Goal: Transaction & Acquisition: Purchase product/service

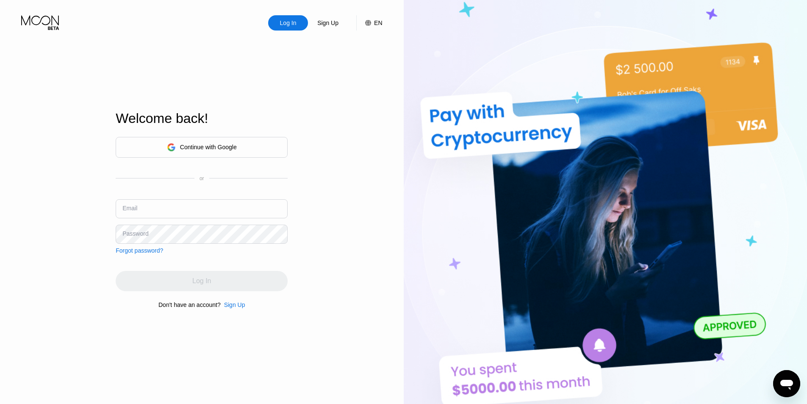
click at [208, 211] on input "text" at bounding box center [202, 208] width 172 height 19
type input "[EMAIL_ADDRESS][DOMAIN_NAME]"
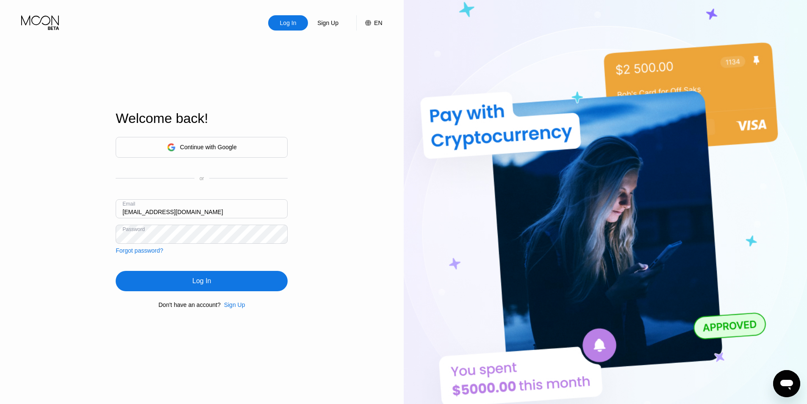
click at [190, 283] on div "Log In" at bounding box center [202, 281] width 172 height 20
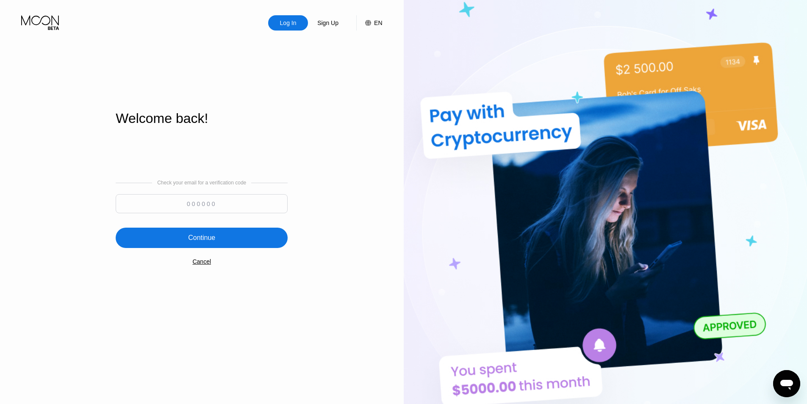
click at [171, 199] on input at bounding box center [202, 203] width 172 height 19
paste input "141554"
type input "141554"
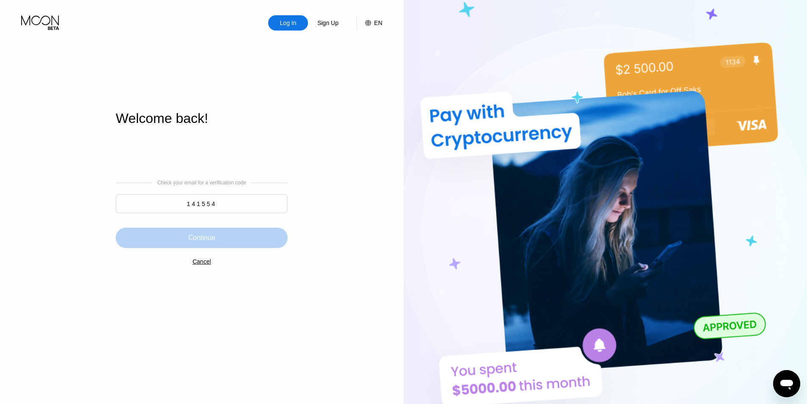
click at [217, 238] on div "Continue" at bounding box center [202, 238] width 172 height 20
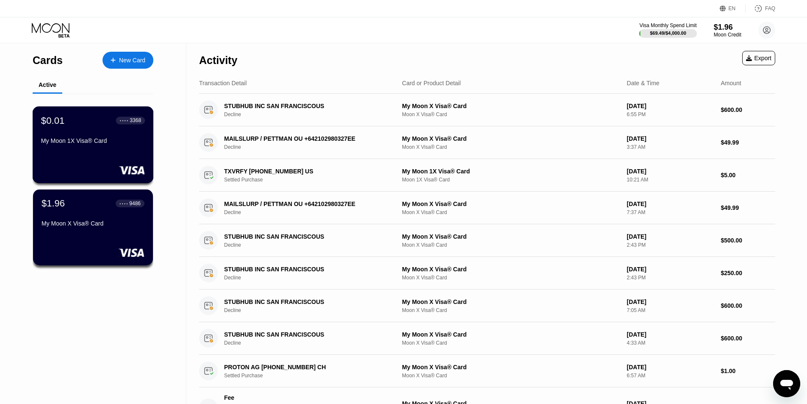
click at [89, 136] on div "$0.01 ● ● ● ● 3368 My Moon 1X Visa® Card" at bounding box center [93, 131] width 104 height 33
click at [84, 244] on div "$1.96 ● ● ● ● 9486 My Moon X Visa® Card" at bounding box center [93, 227] width 121 height 77
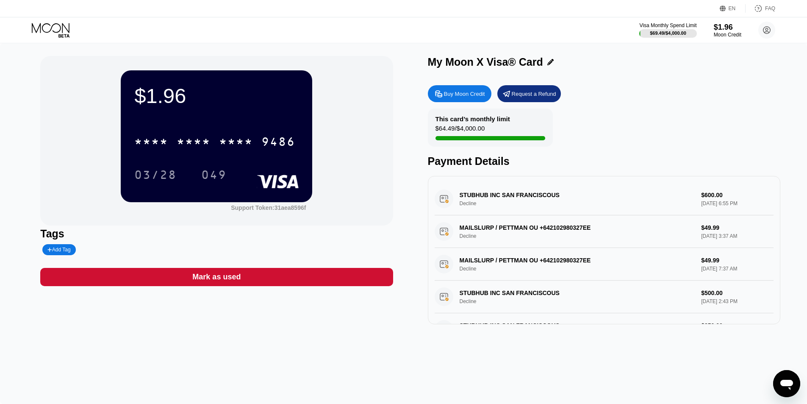
click at [469, 94] on div "Buy Moon Credit" at bounding box center [464, 93] width 41 height 7
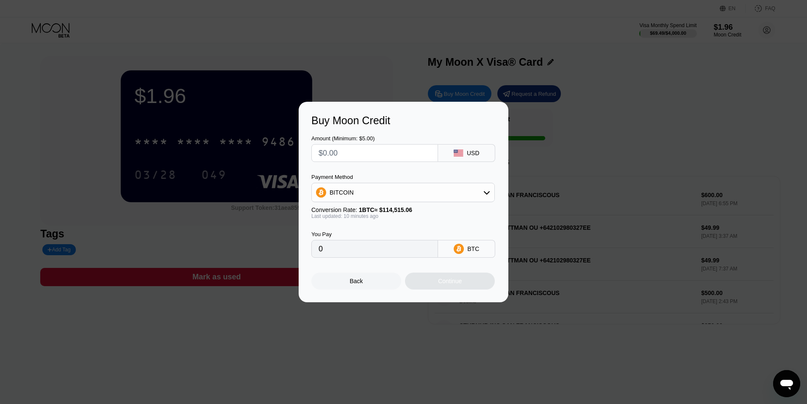
click at [364, 152] on input "text" at bounding box center [375, 152] width 112 height 17
type input "$50"
type input "0.00043683"
type input "$50"
click at [412, 222] on div "You Pay 0.00043683 BTC" at bounding box center [403, 238] width 184 height 39
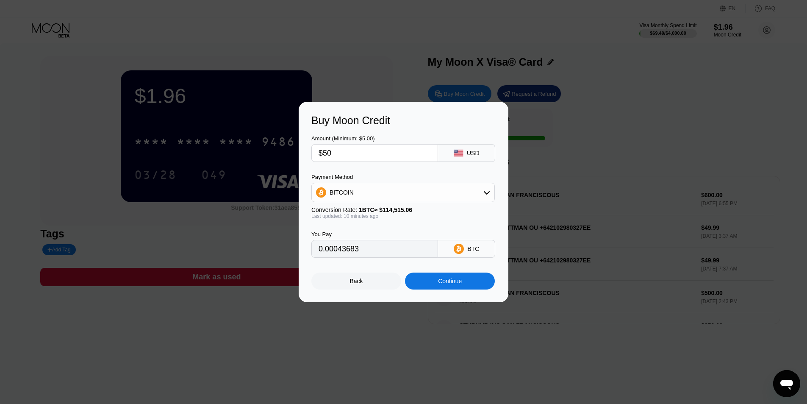
click at [458, 289] on div "Continue" at bounding box center [450, 280] width 90 height 17
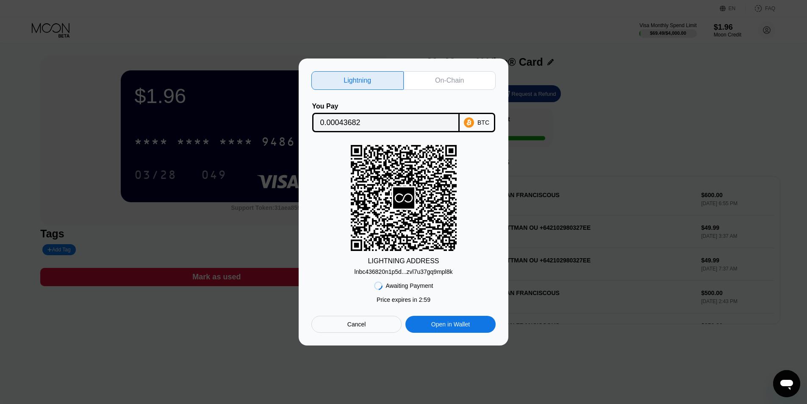
click at [441, 83] on div "On-Chain" at bounding box center [450, 80] width 92 height 19
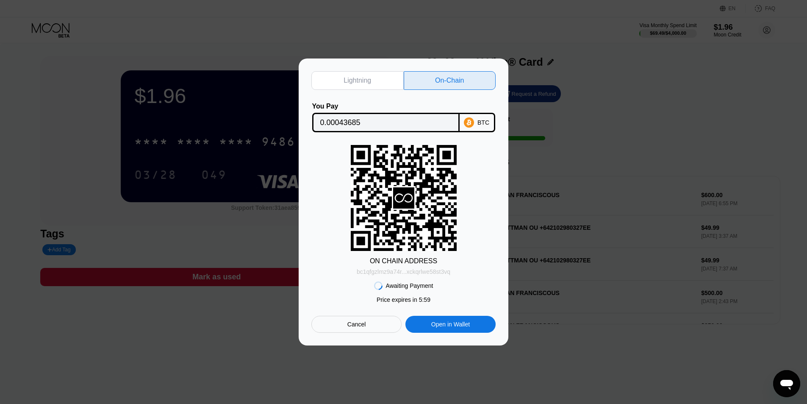
click at [399, 275] on div "bc1qfgzlmz9a74r...xckqrlwe58st3vq" at bounding box center [404, 271] width 94 height 7
click at [337, 123] on input "0.00043685" at bounding box center [385, 122] width 131 height 17
click at [638, 214] on div "Lightning On-Chain You Pay 0.00043685 BTC ON CHAIN ADDRESS bc1qfgzlmz9a74r...xc…" at bounding box center [403, 201] width 807 height 287
click at [331, 327] on div "Cancel" at bounding box center [356, 324] width 90 height 17
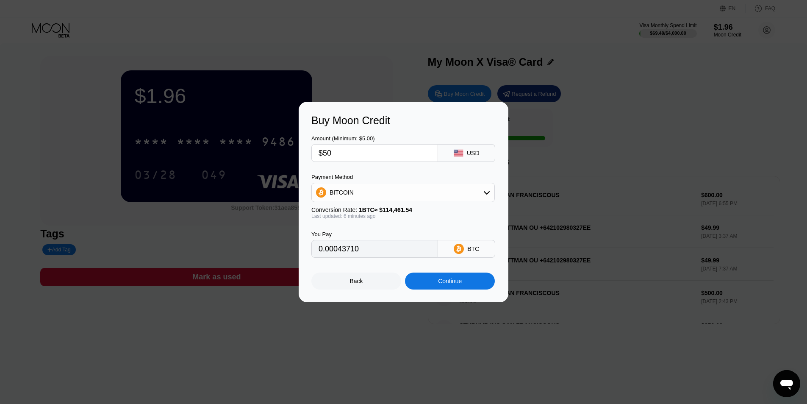
type input "0.00043710"
click at [459, 284] on div "Continue" at bounding box center [450, 281] width 24 height 7
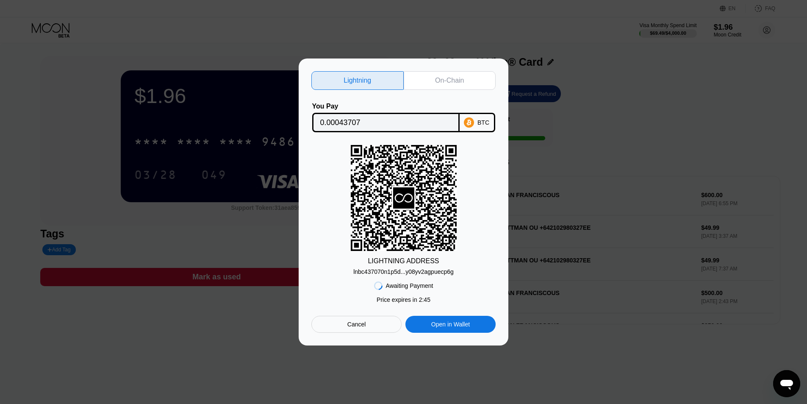
click at [373, 333] on div "Cancel" at bounding box center [356, 324] width 90 height 17
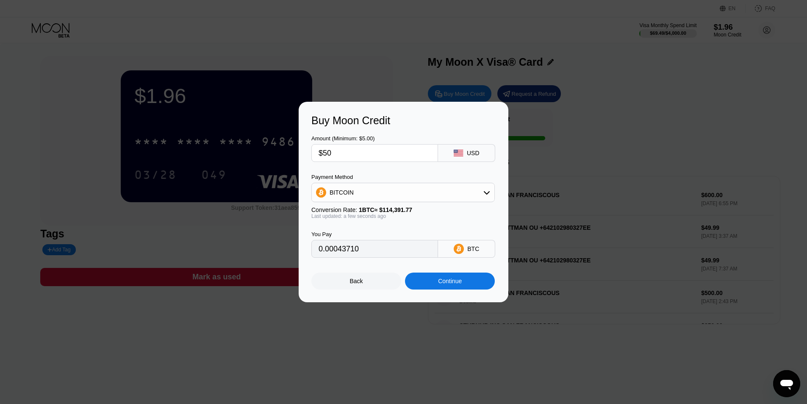
click at [446, 288] on div "Continue" at bounding box center [450, 280] width 90 height 17
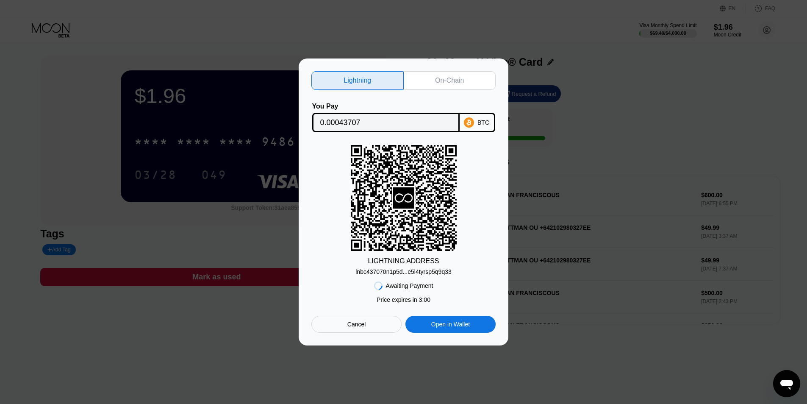
scroll to position [85, 0]
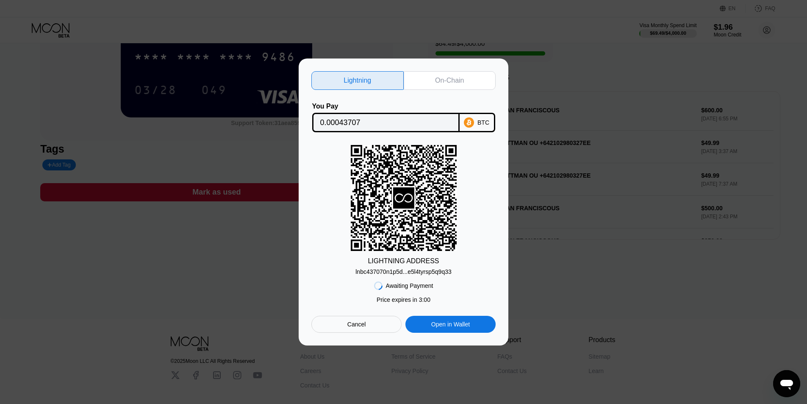
click at [425, 84] on div "On-Chain" at bounding box center [450, 80] width 92 height 19
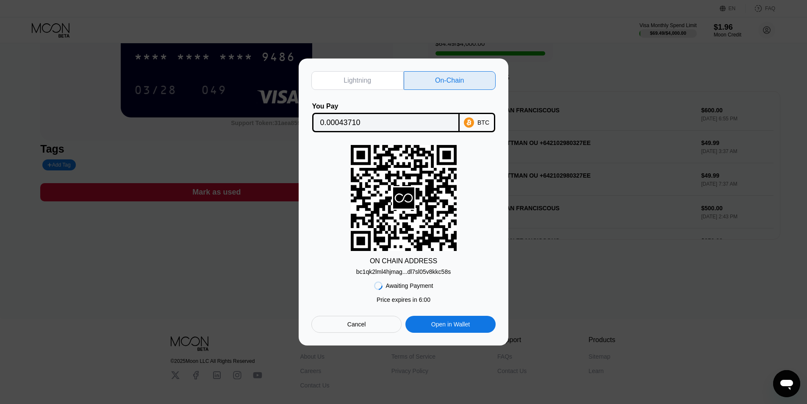
click at [350, 121] on input "0.00043710" at bounding box center [385, 122] width 131 height 17
click at [415, 272] on div "bc1qk2lml4hjmag...dl7sl05v8kkc58s" at bounding box center [403, 271] width 94 height 7
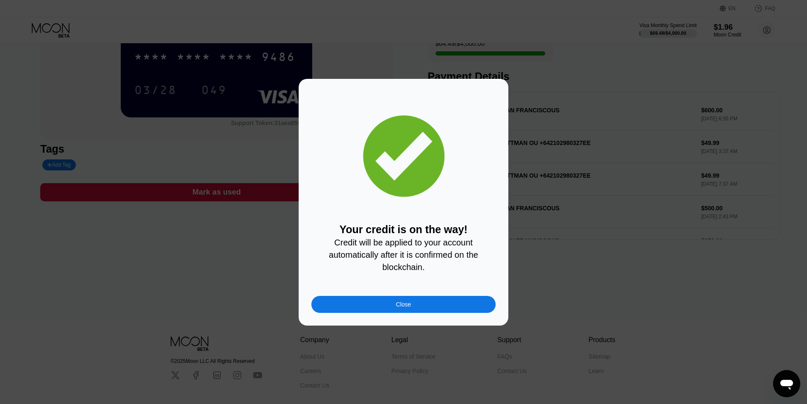
click at [397, 308] on div "Close" at bounding box center [403, 304] width 15 height 7
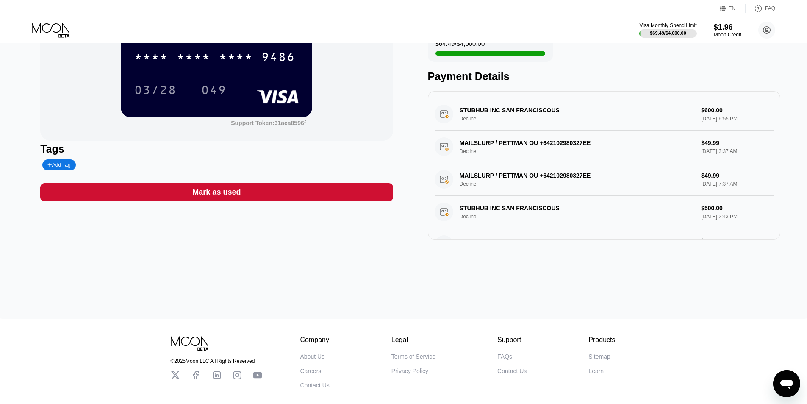
scroll to position [0, 0]
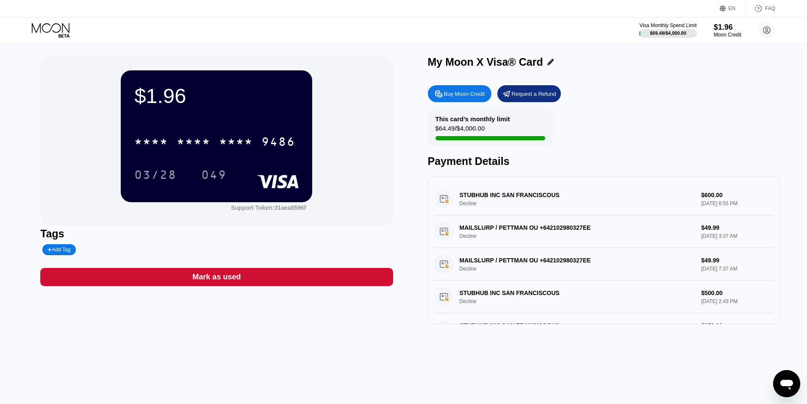
click at [50, 30] on icon at bounding box center [51, 30] width 39 height 15
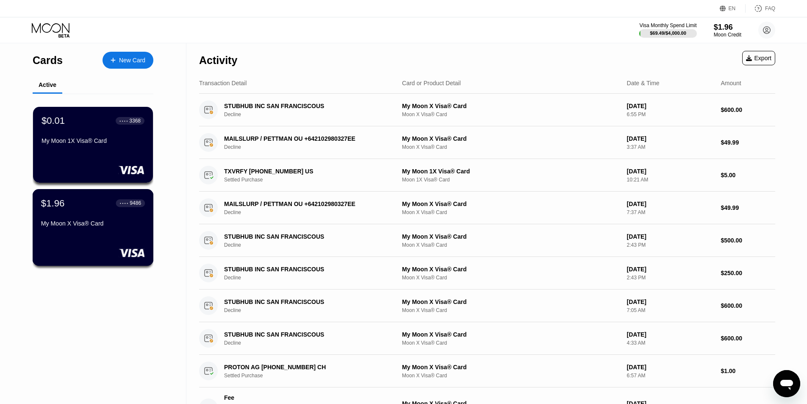
click at [87, 224] on div "My Moon X Visa® Card" at bounding box center [93, 223] width 104 height 7
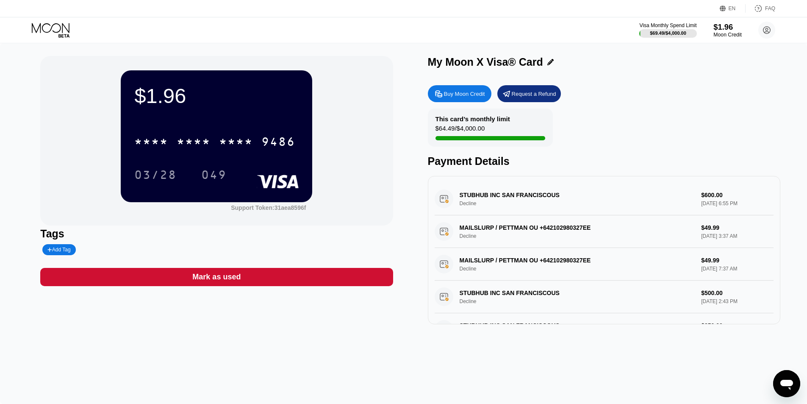
click at [735, 27] on div "$1.96" at bounding box center [727, 26] width 28 height 9
